Goal: Find specific page/section: Find specific page/section

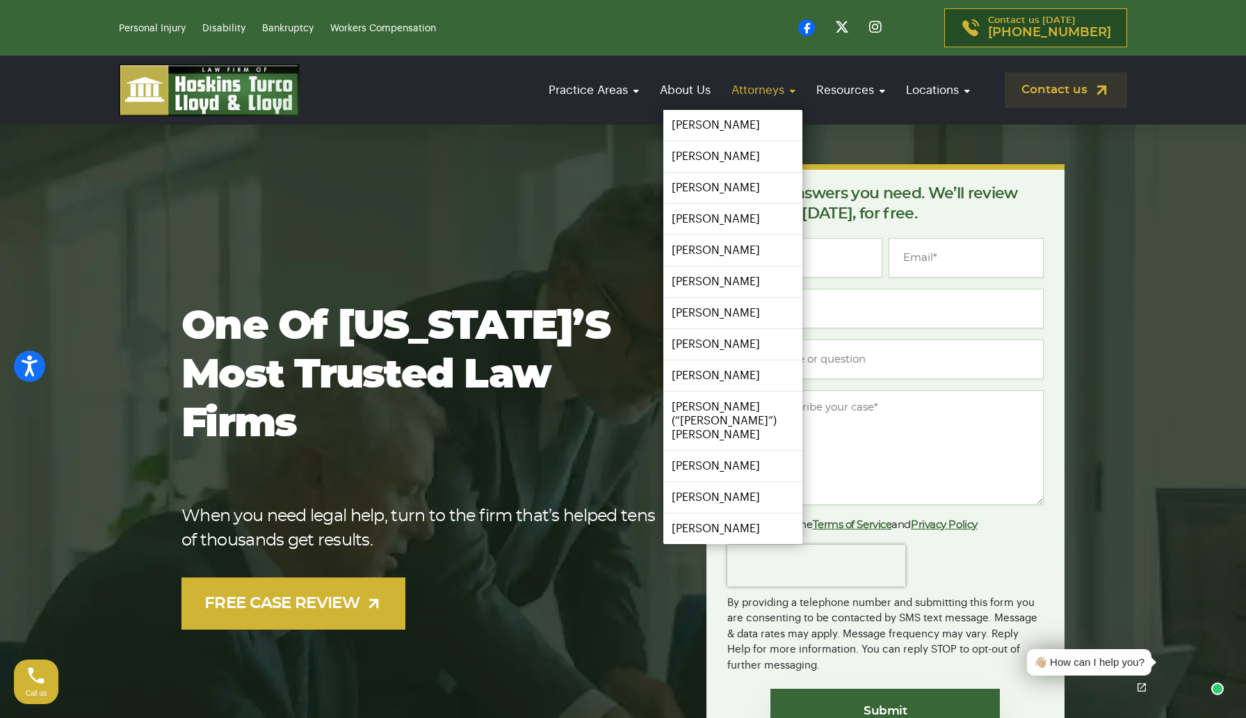
click at [779, 90] on link "Attorneys" at bounding box center [764, 90] width 78 height 40
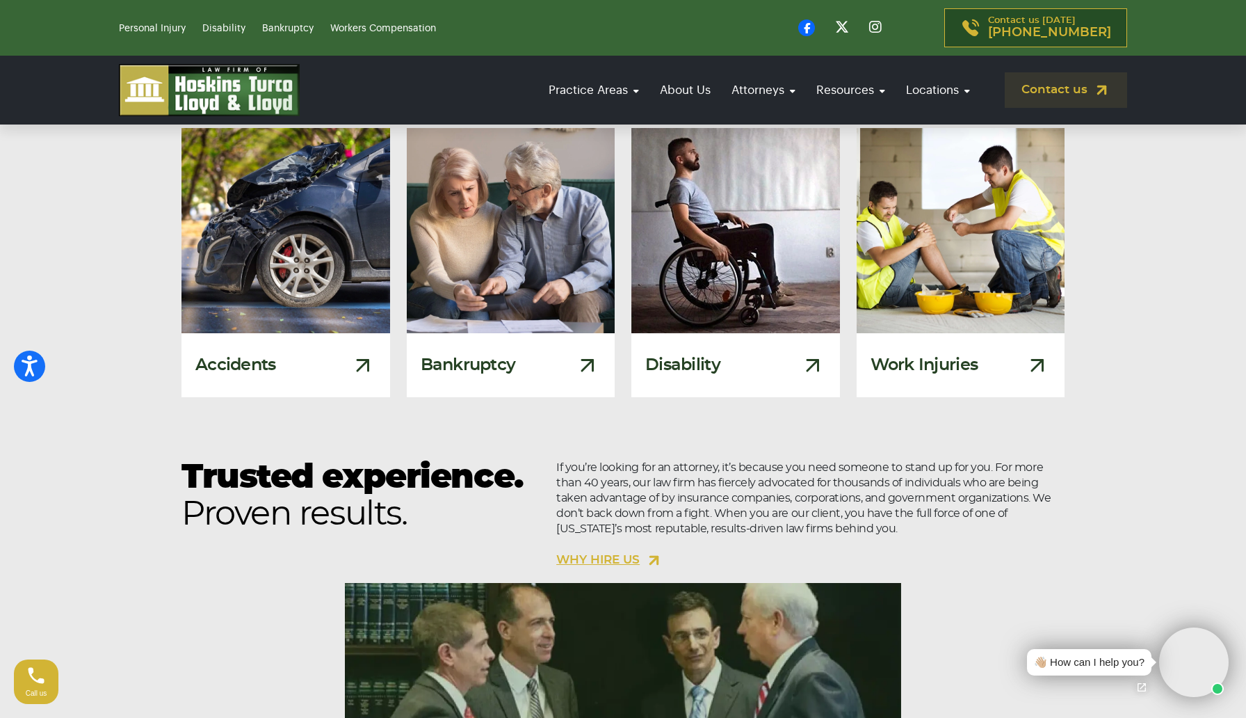
scroll to position [870, 0]
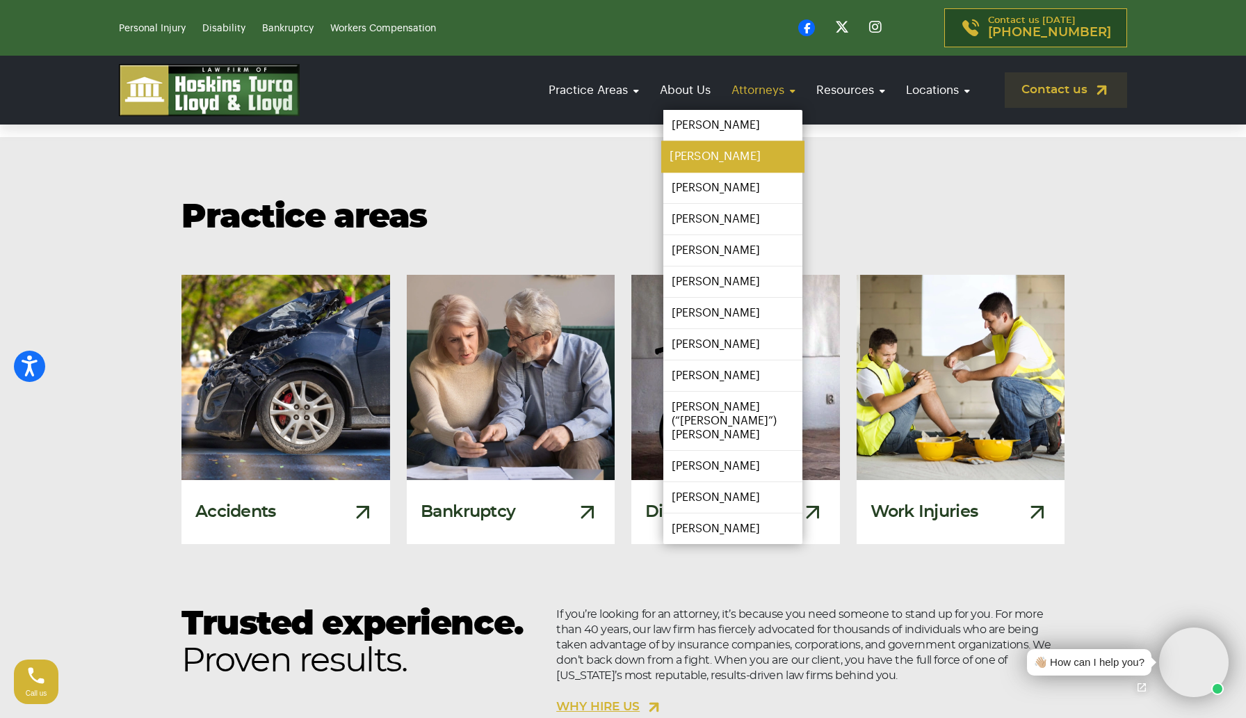
click at [708, 159] on link "[PERSON_NAME]" at bounding box center [732, 156] width 143 height 31
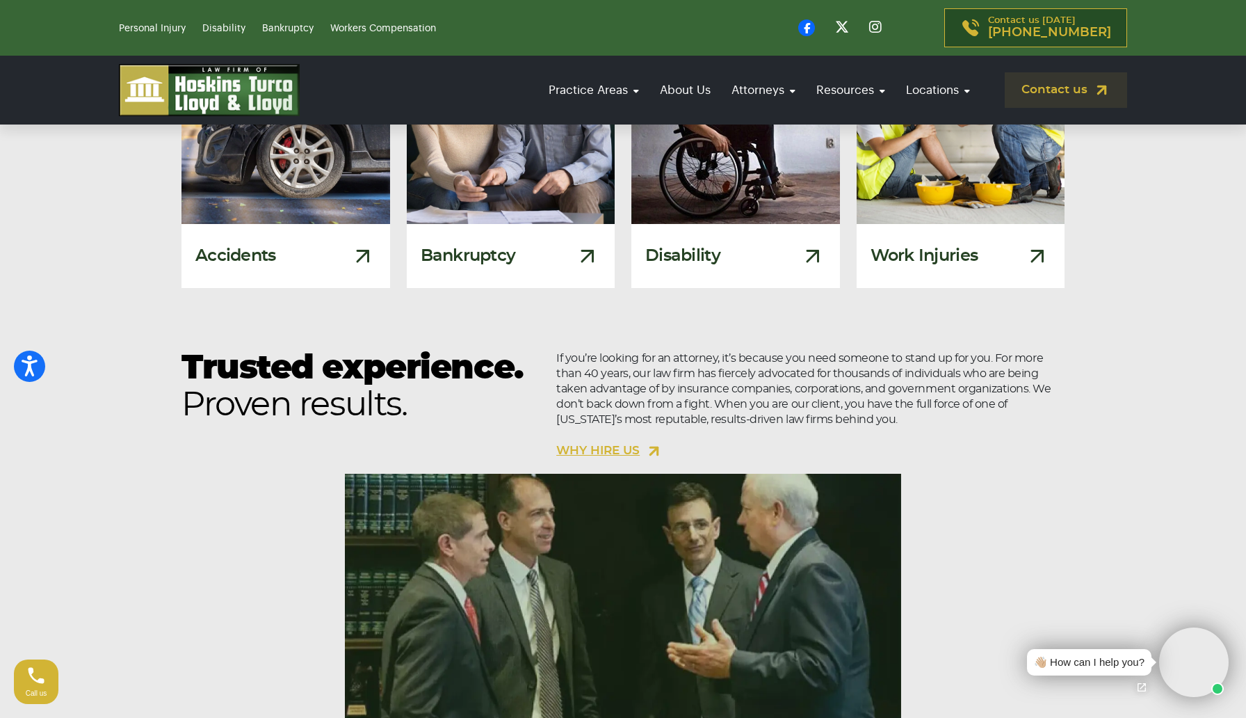
scroll to position [664, 0]
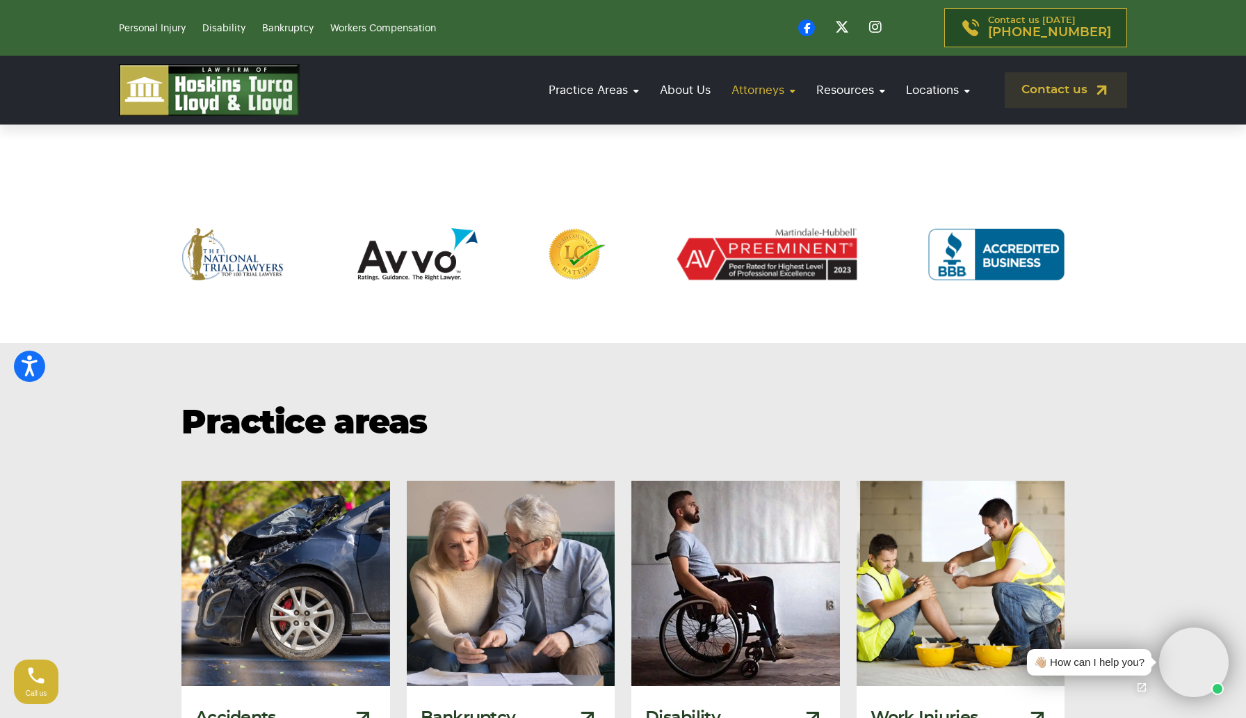
click at [757, 95] on link "Attorneys" at bounding box center [764, 90] width 78 height 40
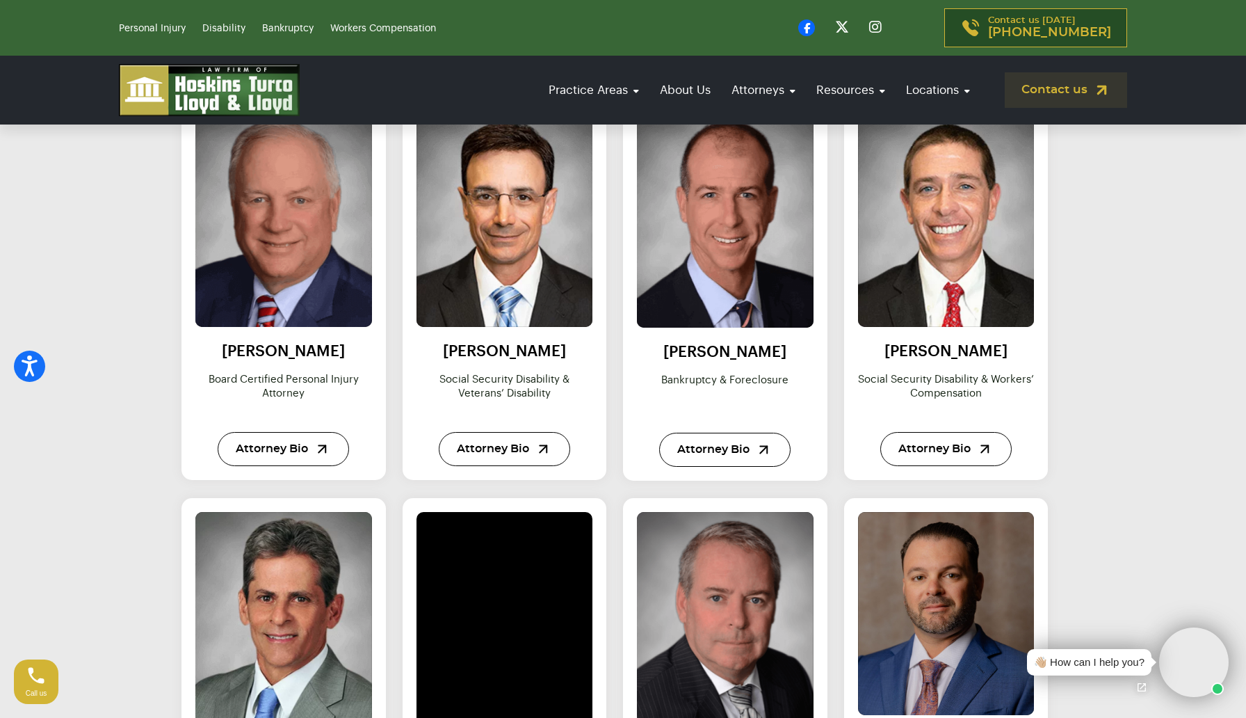
scroll to position [649, 0]
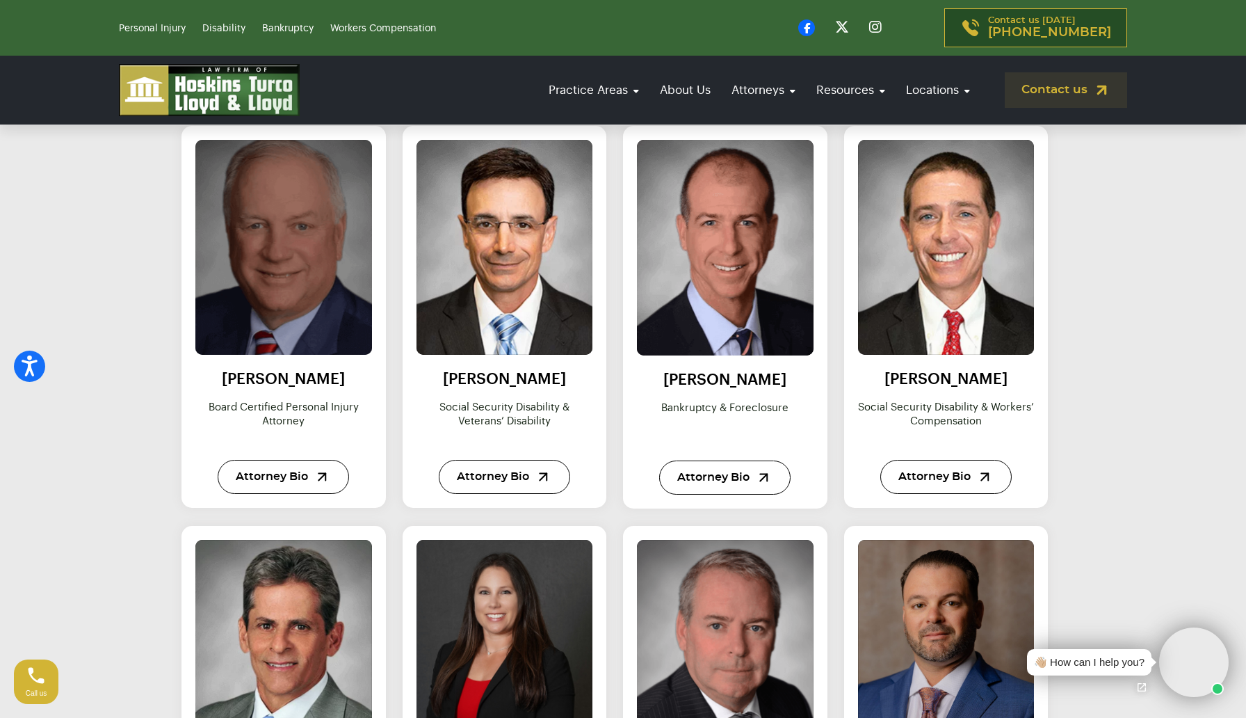
click at [307, 185] on img at bounding box center [283, 247] width 194 height 236
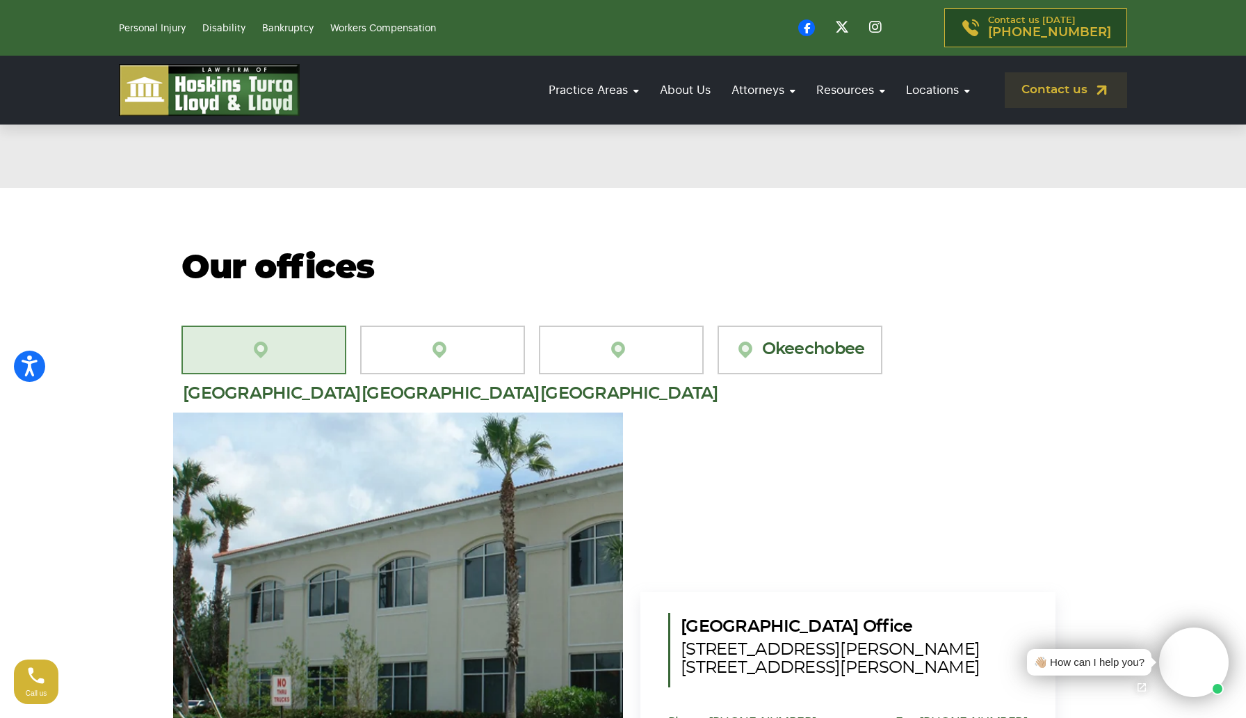
scroll to position [649, 0]
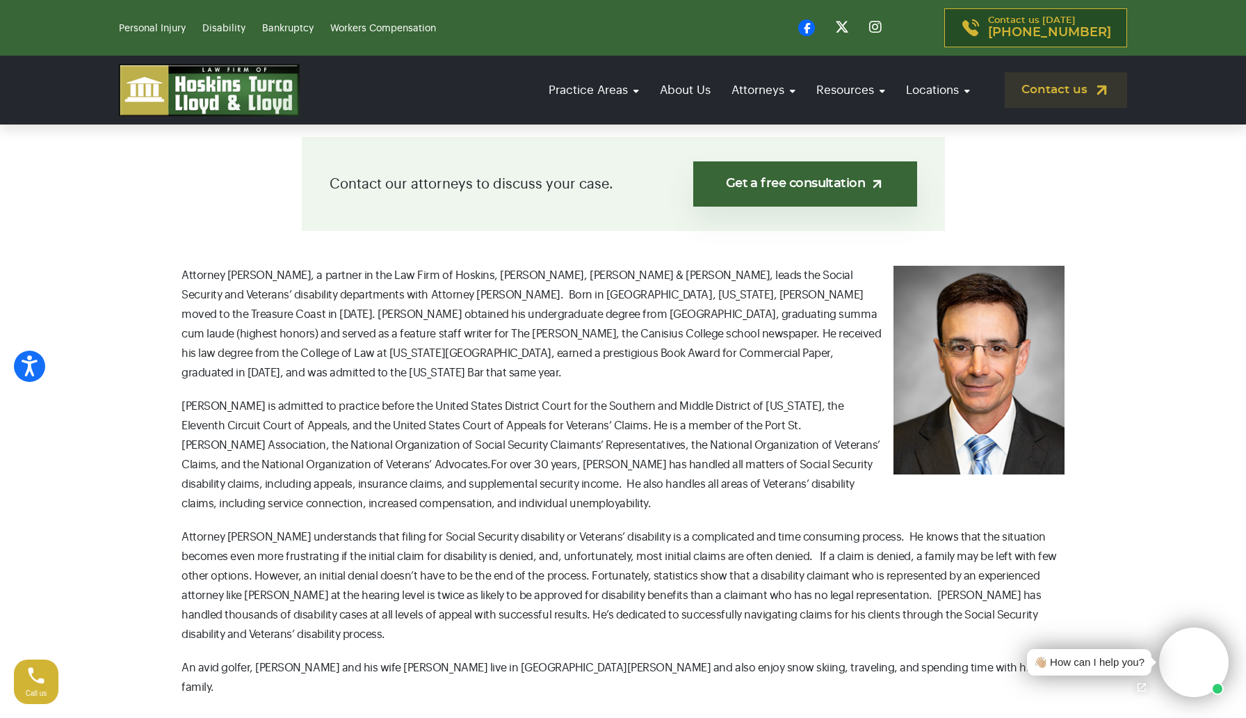
scroll to position [392, 0]
